Goal: Task Accomplishment & Management: Use online tool/utility

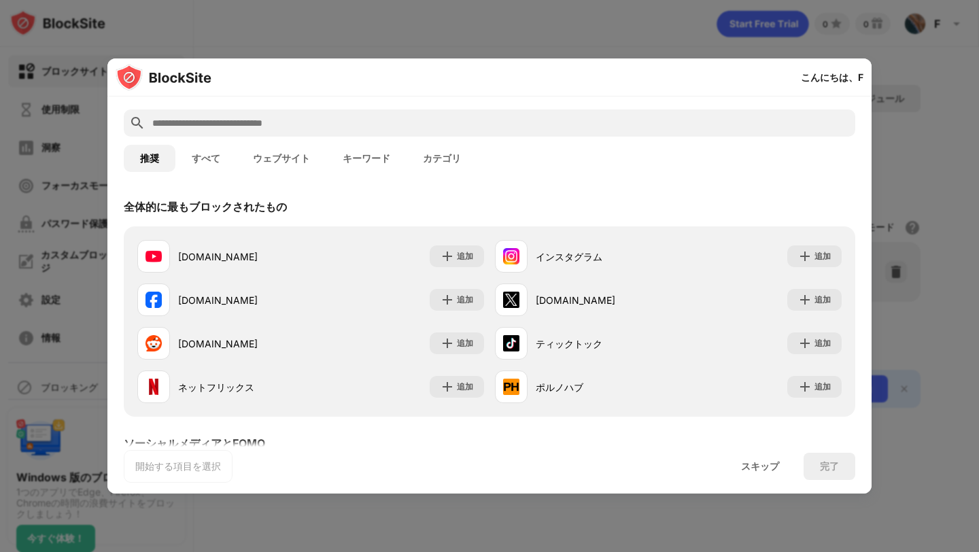
scroll to position [55, 0]
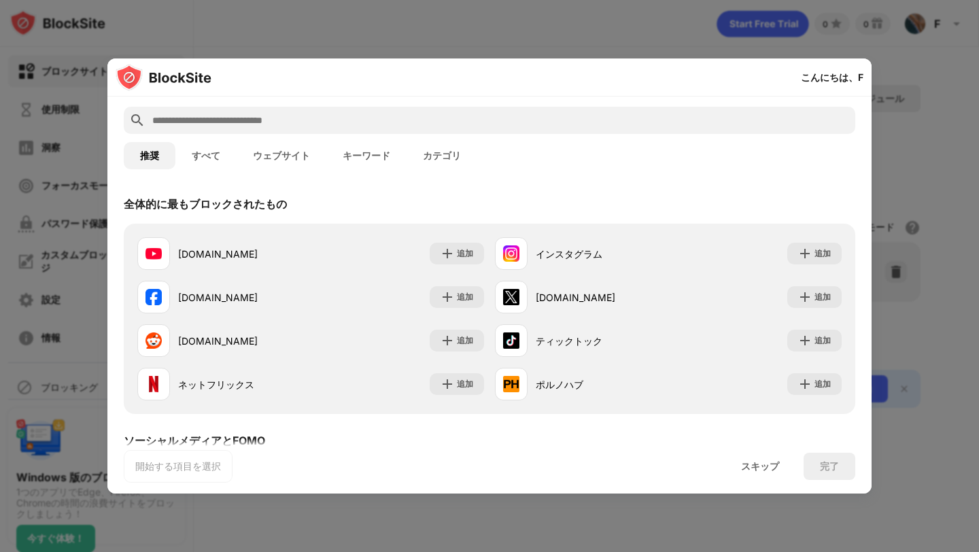
click at [502, 128] on input "text" at bounding box center [500, 120] width 699 height 16
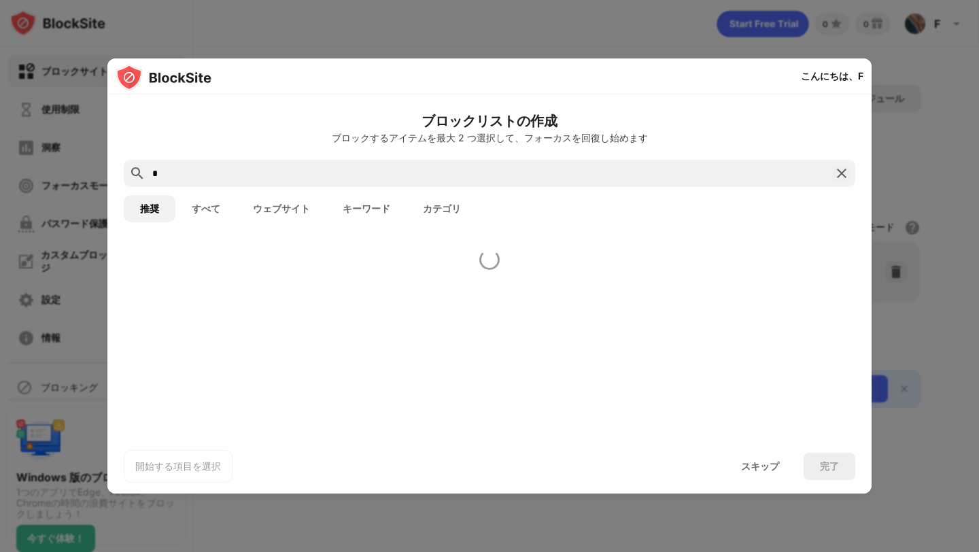
scroll to position [0, 0]
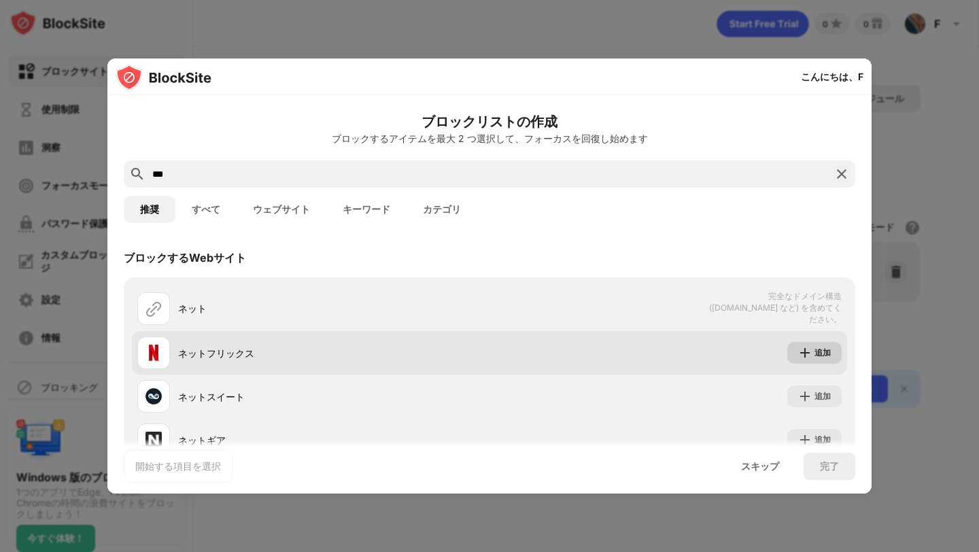
type input "***"
click at [813, 354] on div "追加" at bounding box center [814, 353] width 54 height 22
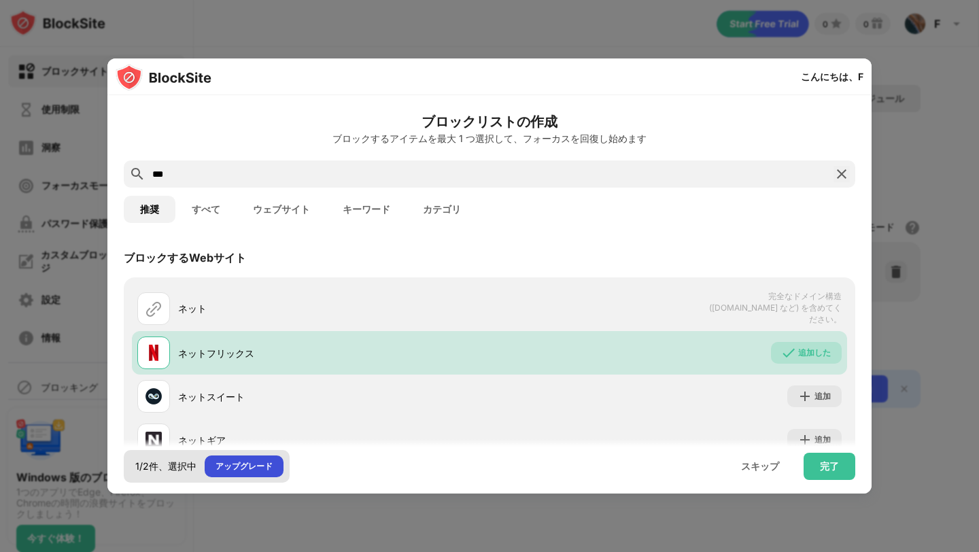
click at [229, 466] on font "アップグレード" at bounding box center [243, 466] width 57 height 10
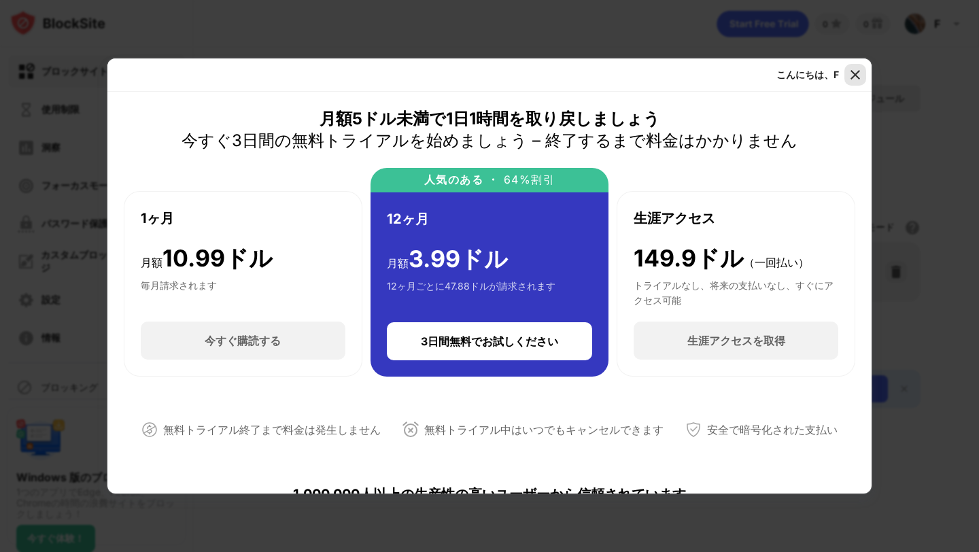
click at [850, 73] on img at bounding box center [855, 75] width 14 height 14
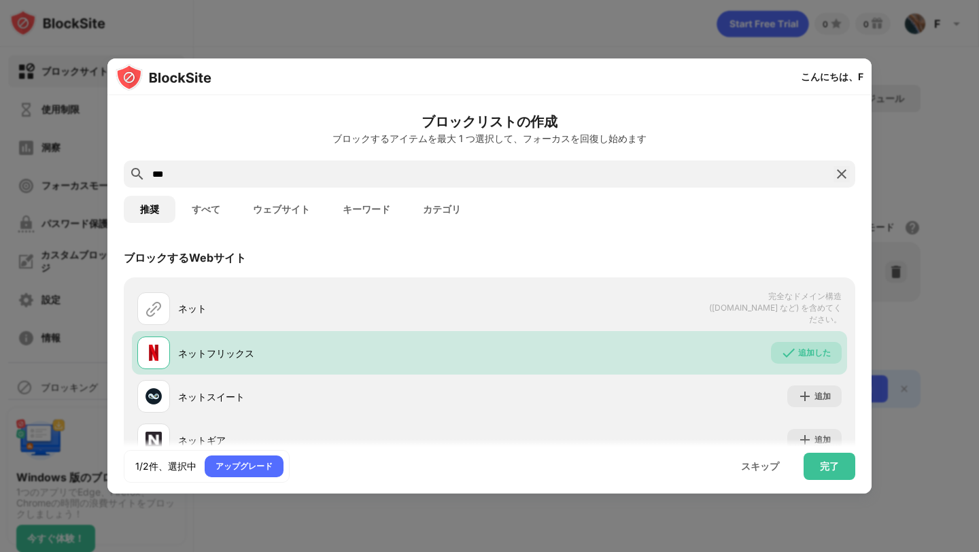
click at [891, 50] on div at bounding box center [489, 276] width 979 height 552
